Goal: Ask a question: Seek information or help from site administrators or community

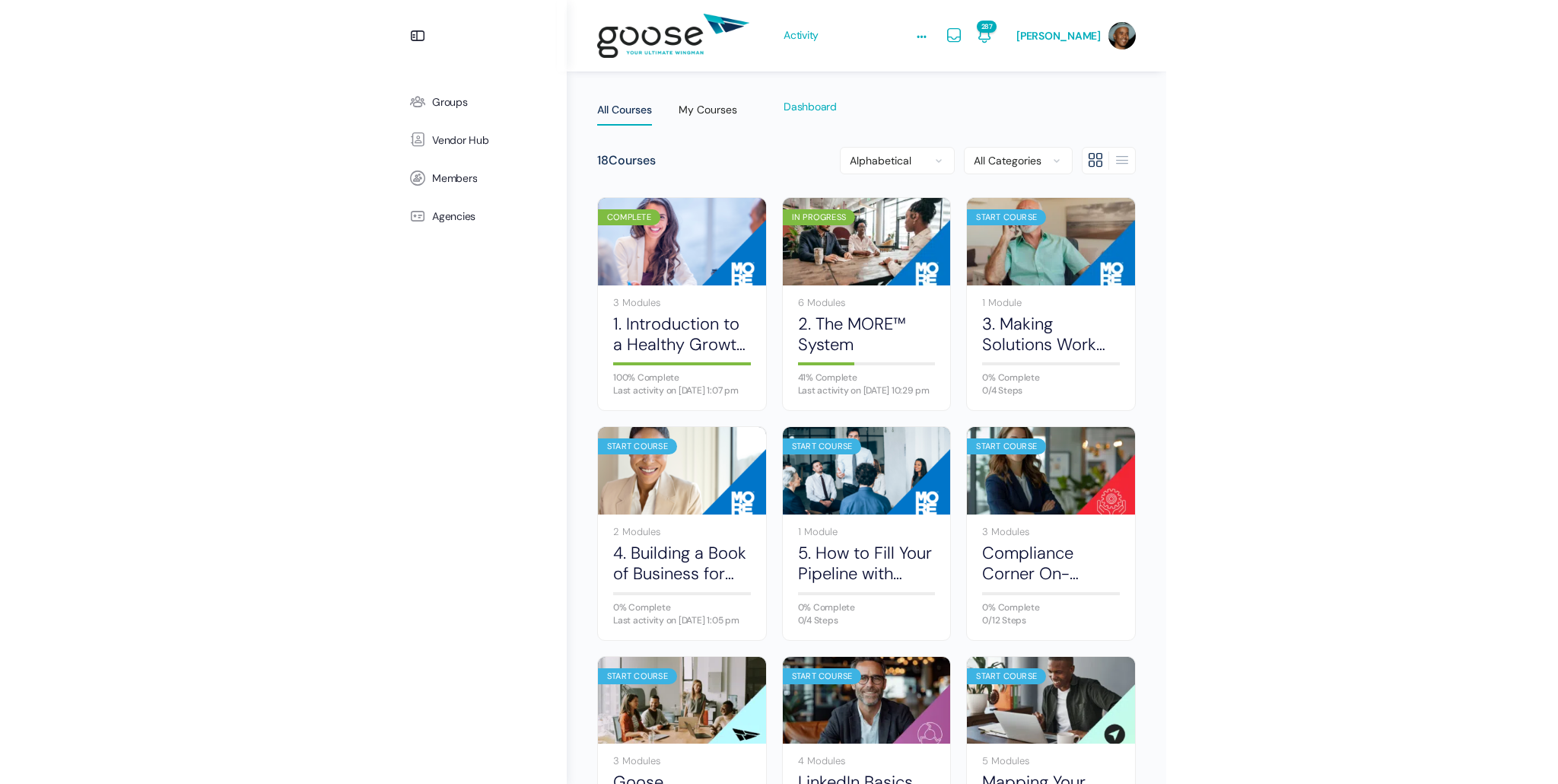
scroll to position [86, 0]
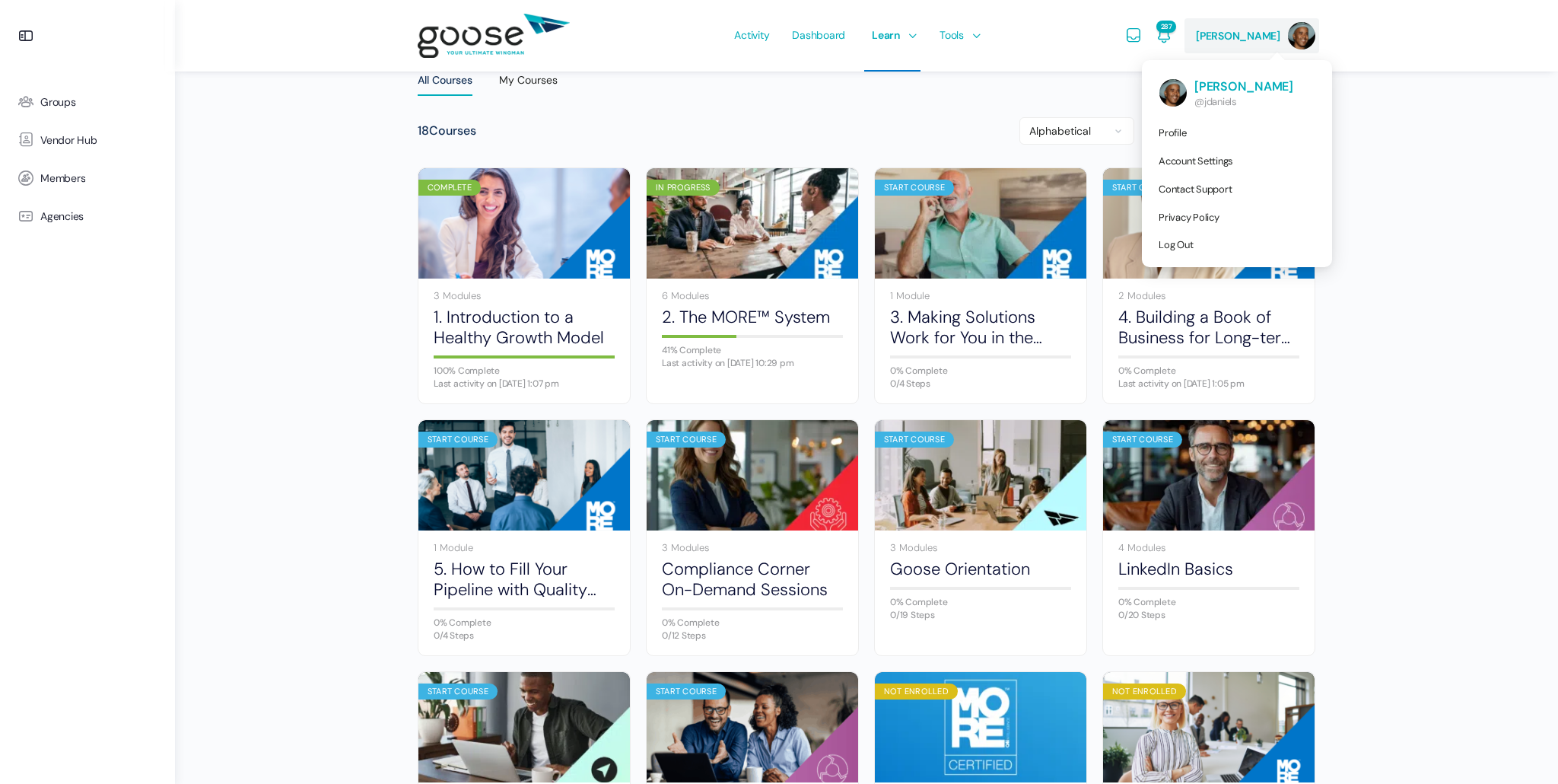
click at [774, 44] on img at bounding box center [1301, 35] width 27 height 27
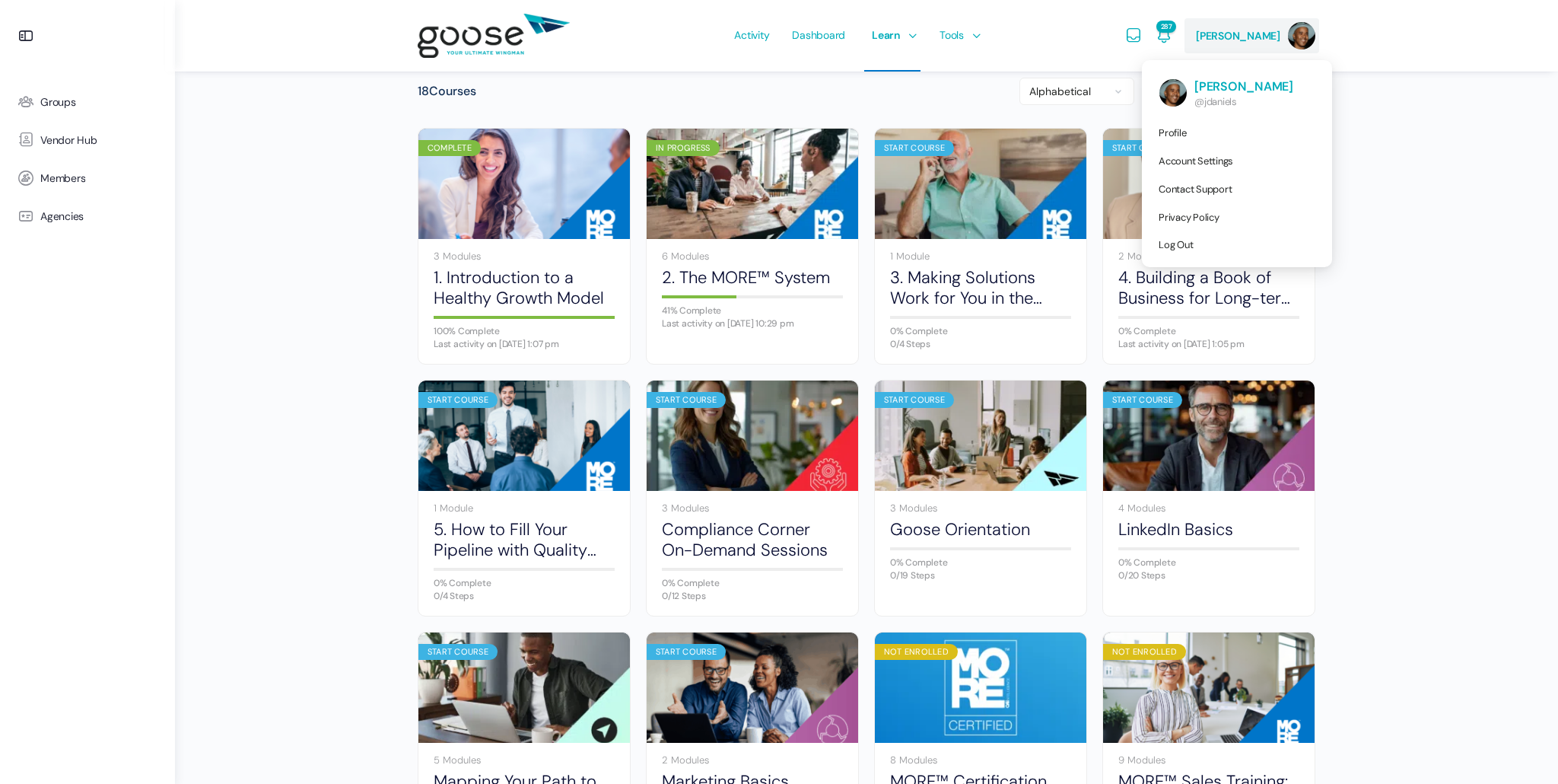
scroll to position [140, 0]
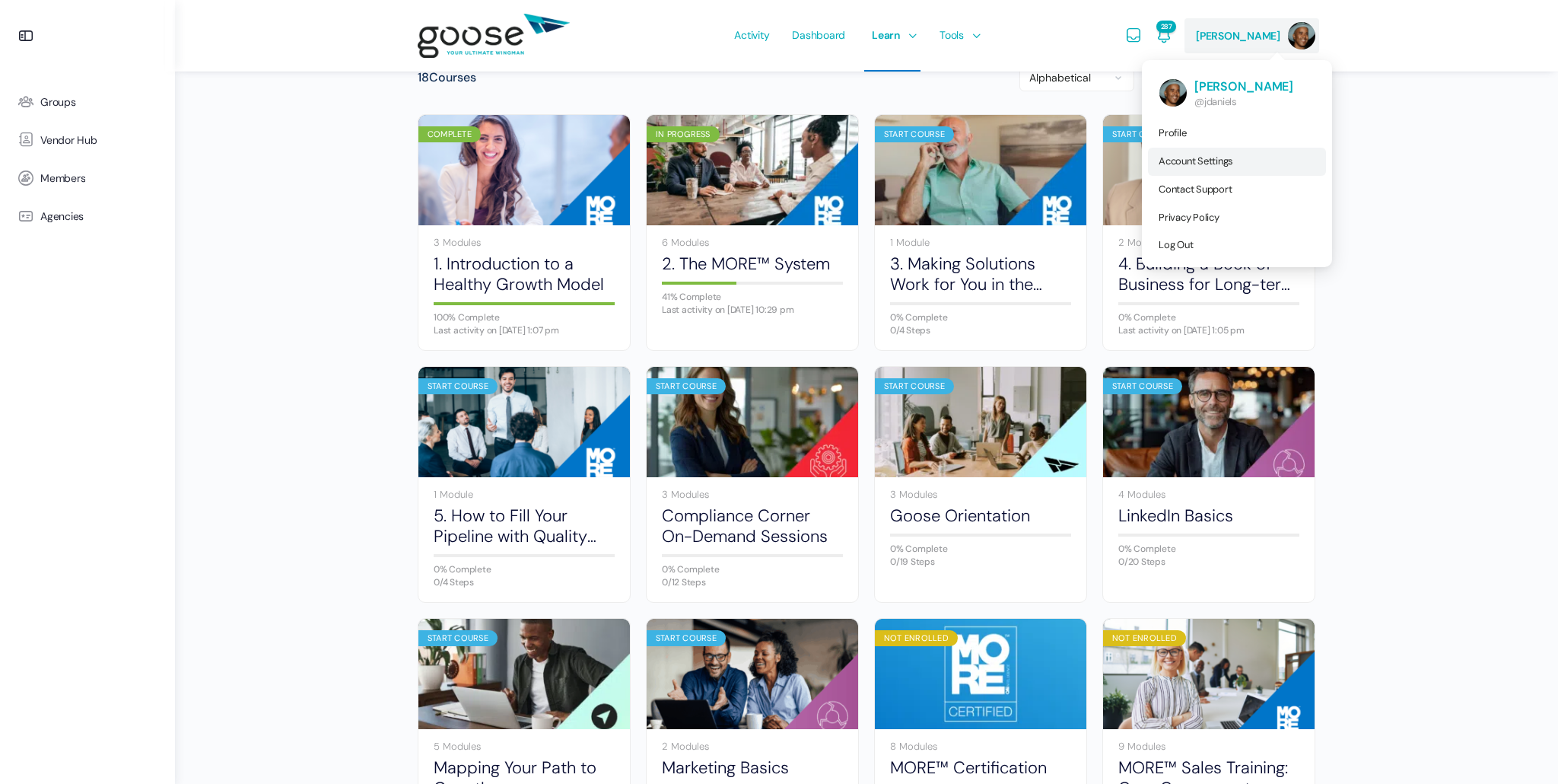
click at [774, 157] on span "Account Settings" at bounding box center [1196, 161] width 74 height 13
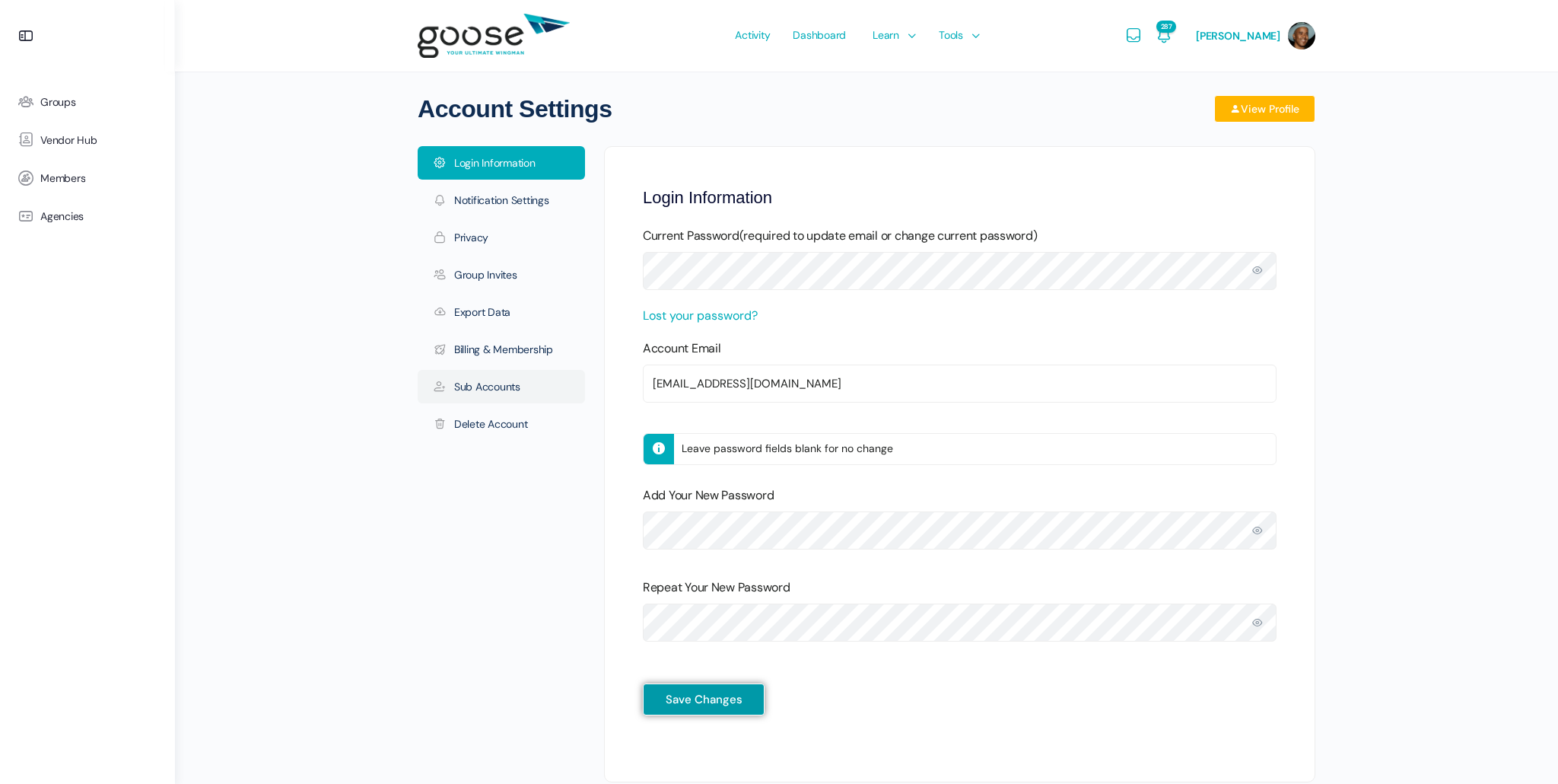
click at [486, 387] on link "Sub Accounts" at bounding box center [501, 387] width 167 height 33
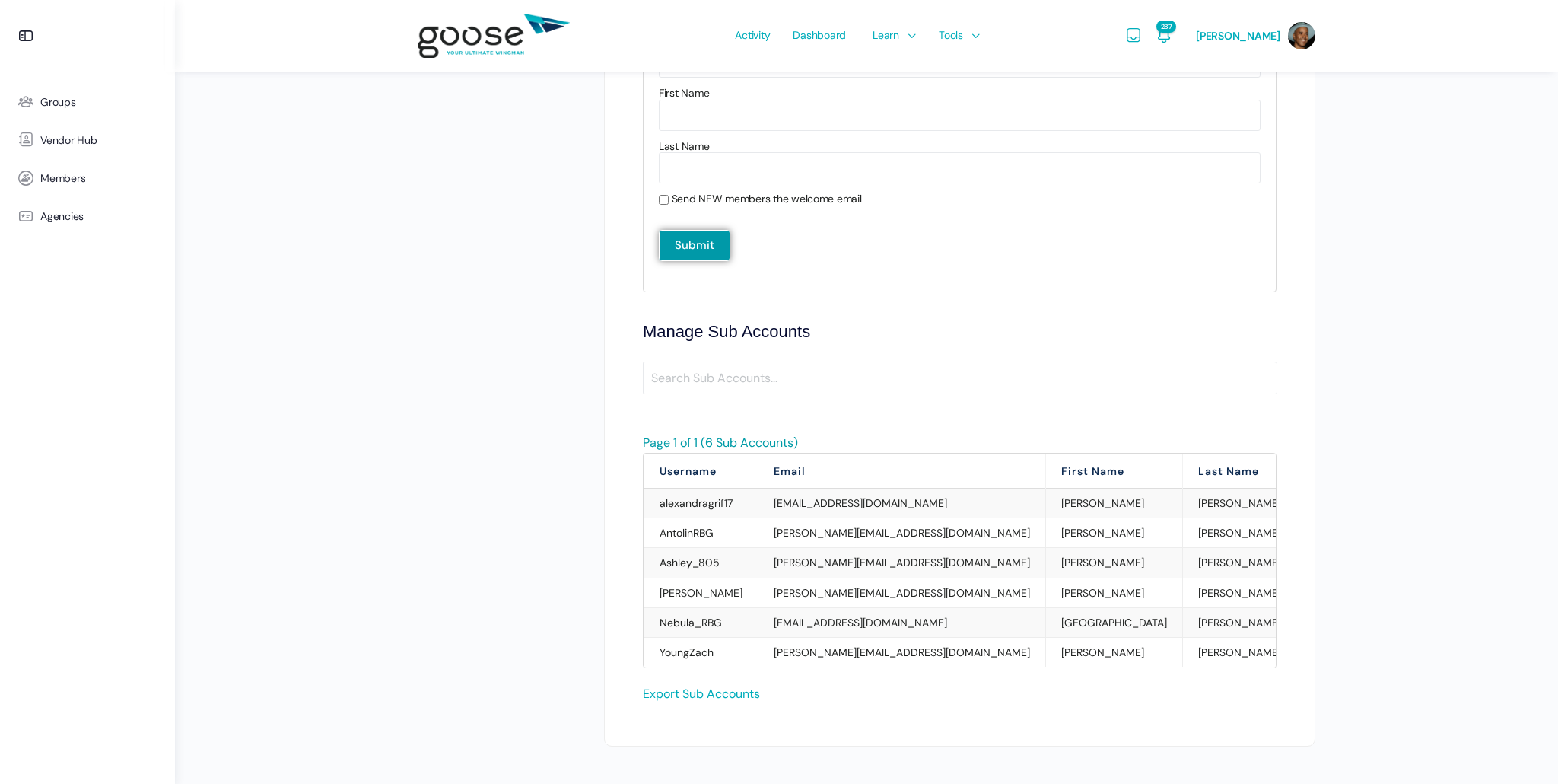
scroll to position [624, 0]
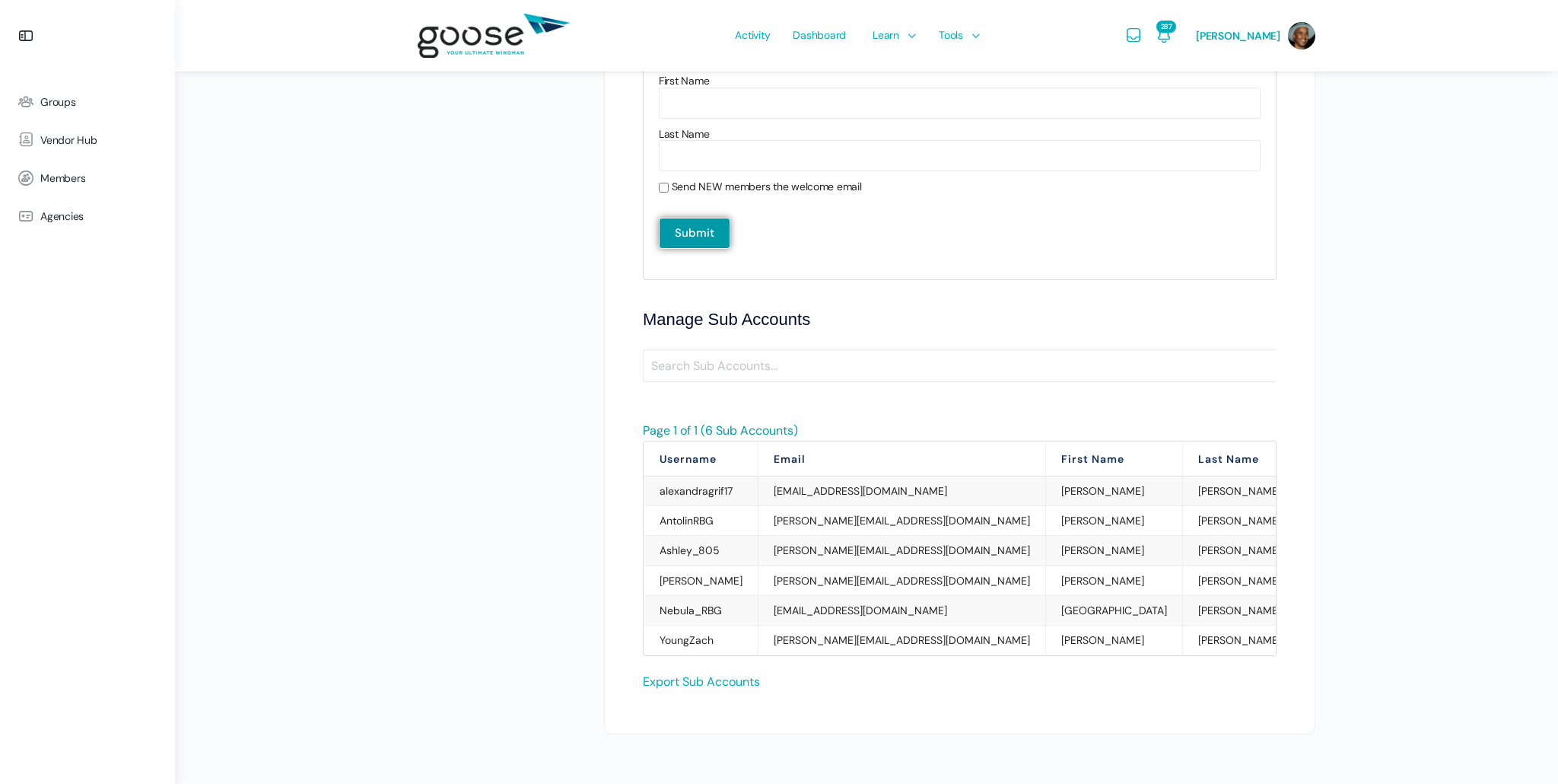
click at [1046, 488] on td "[PERSON_NAME]" at bounding box center [1114, 491] width 137 height 30
click at [1046, 488] on td "Alexandra" at bounding box center [1114, 491] width 137 height 30
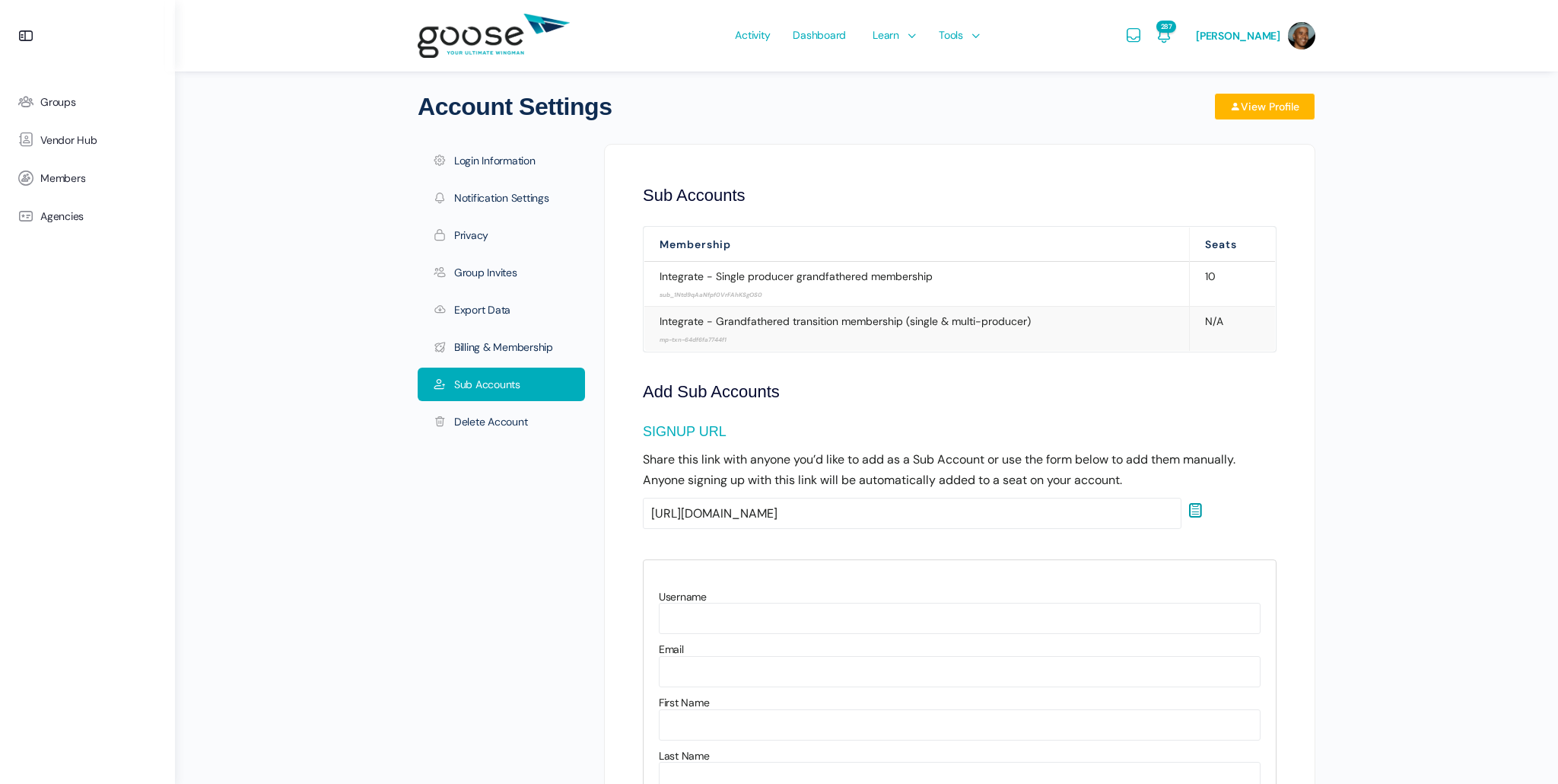
scroll to position [0, 0]
click at [762, 37] on span "Activity" at bounding box center [752, 34] width 35 height 72
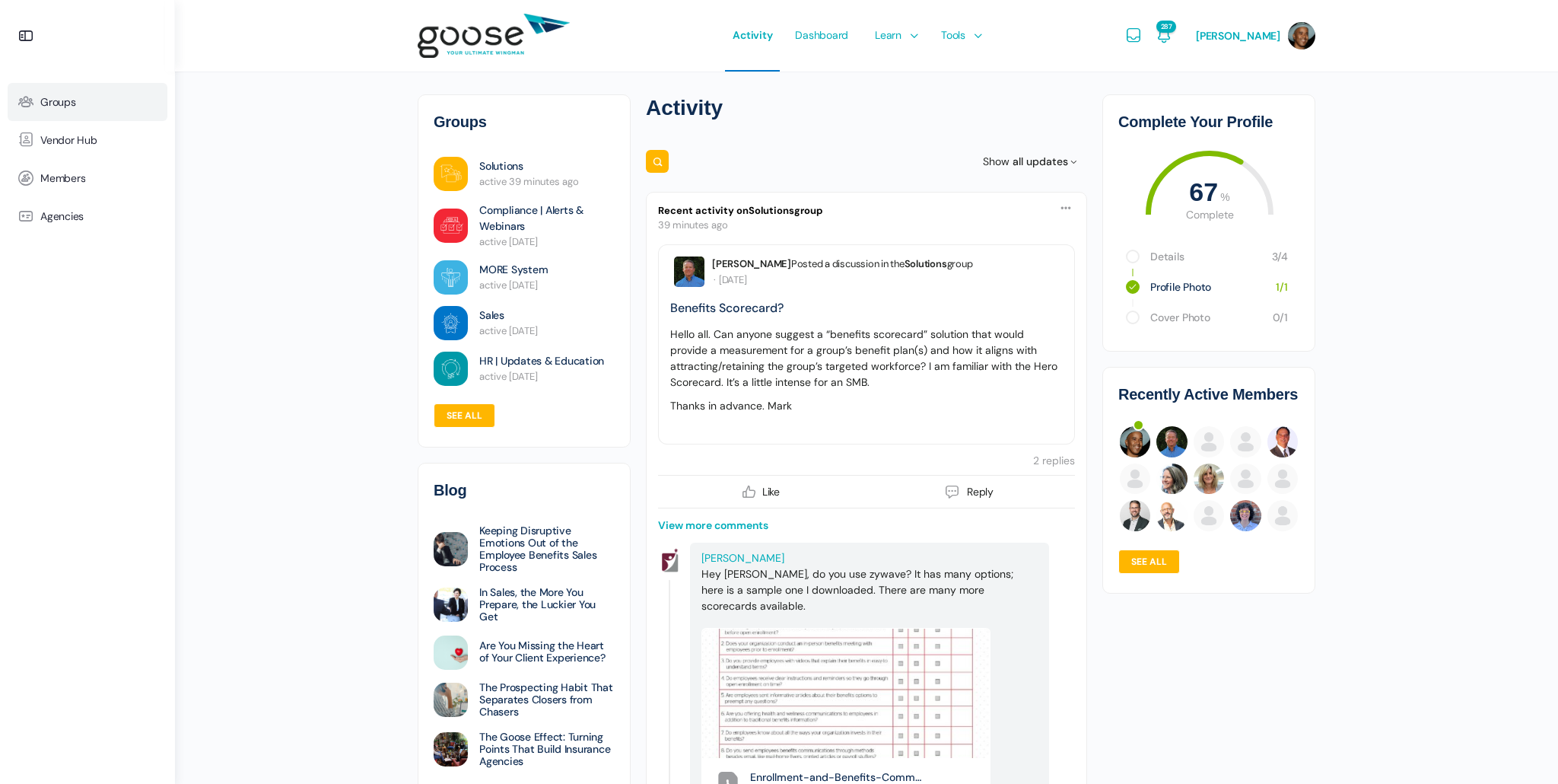
click at [83, 102] on link "Groups" at bounding box center [87, 101] width 160 height 38
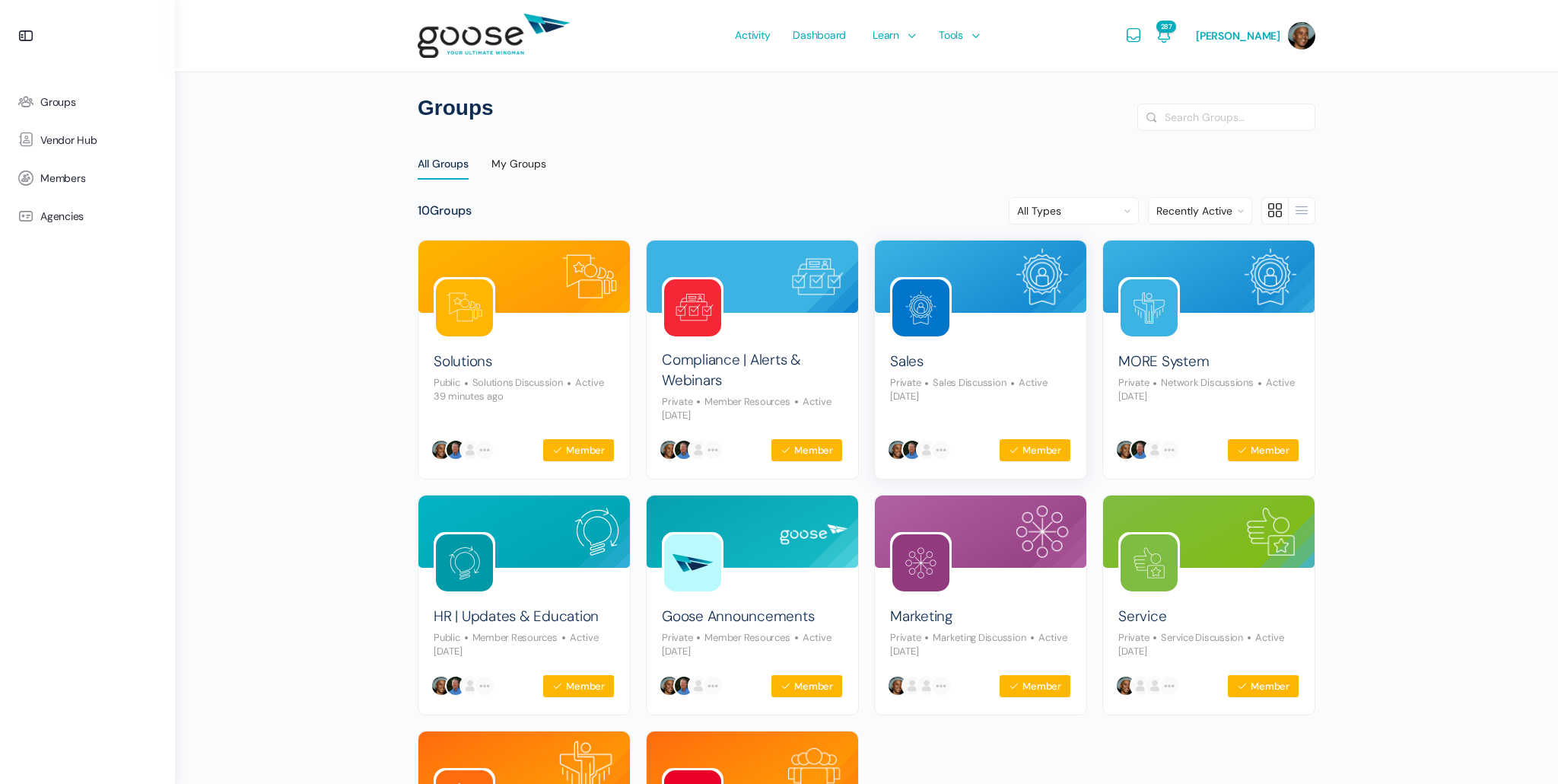
click at [939, 337] on link at bounding box center [921, 308] width 61 height 61
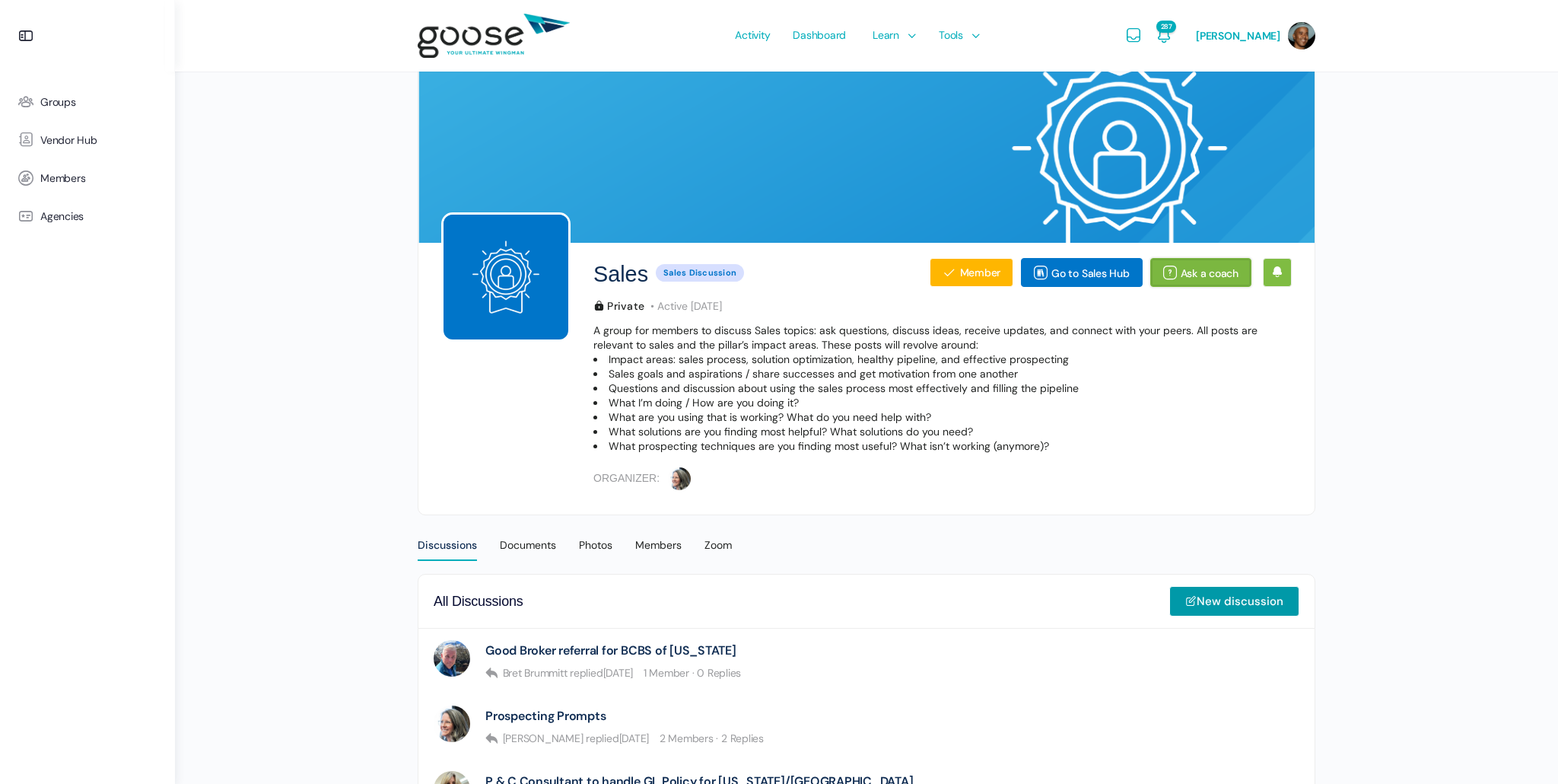
click at [1190, 272] on link "Ask a coach" at bounding box center [1201, 272] width 101 height 29
